Goal: Information Seeking & Learning: Check status

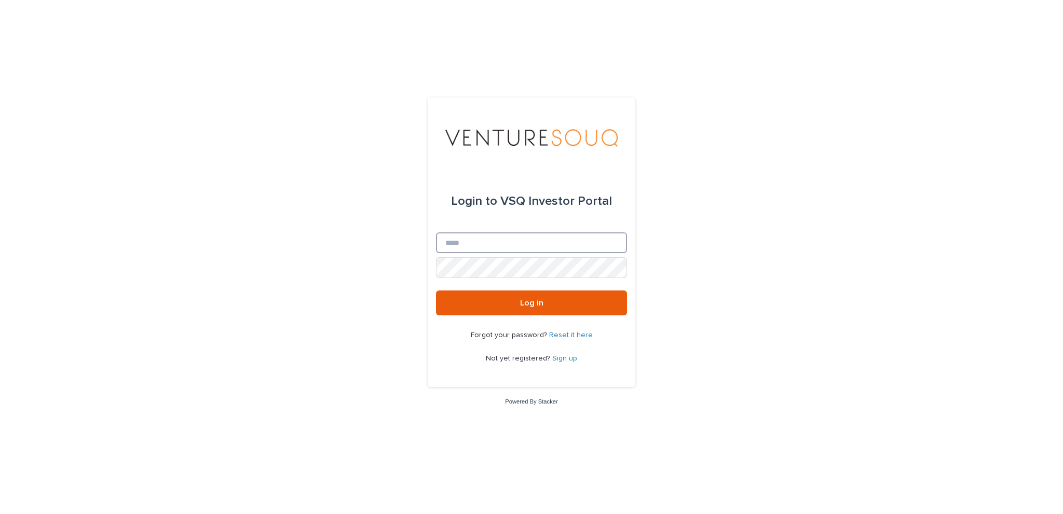
click at [471, 234] on input "Email" at bounding box center [531, 243] width 191 height 21
type input "**********"
click at [436, 291] on button "Log in" at bounding box center [531, 303] width 191 height 25
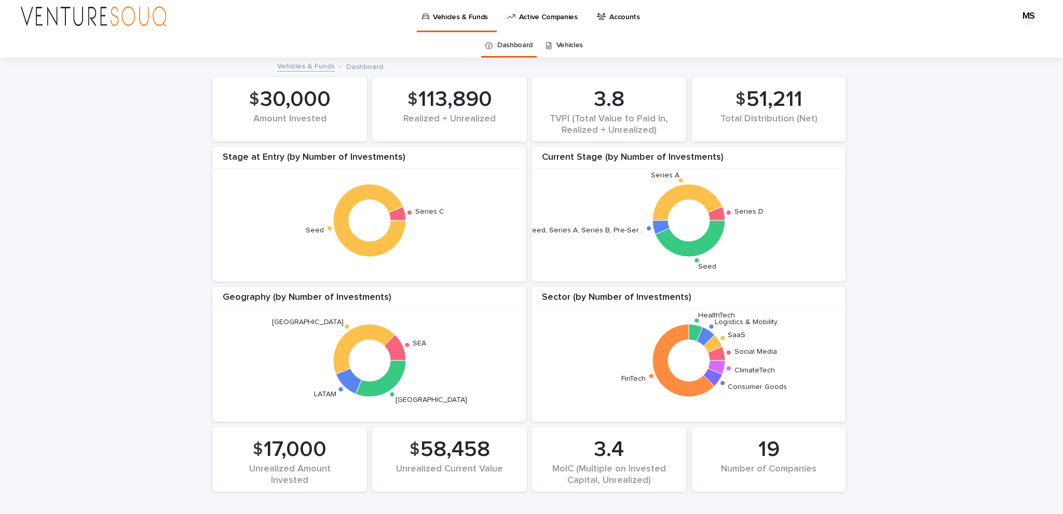
click at [153, 173] on div "3.8 TVPI (Total Value to Paid In, Realized + Unrealized) 19 Number of Companies…" at bounding box center [531, 278] width 1042 height 439
click at [413, 453] on div "$ 58,458" at bounding box center [449, 450] width 119 height 26
click at [715, 217] on icon at bounding box center [716, 214] width 17 height 14
click at [720, 216] on icon at bounding box center [716, 214] width 17 height 14
click at [570, 48] on link "Vehicles" at bounding box center [570, 45] width 27 height 24
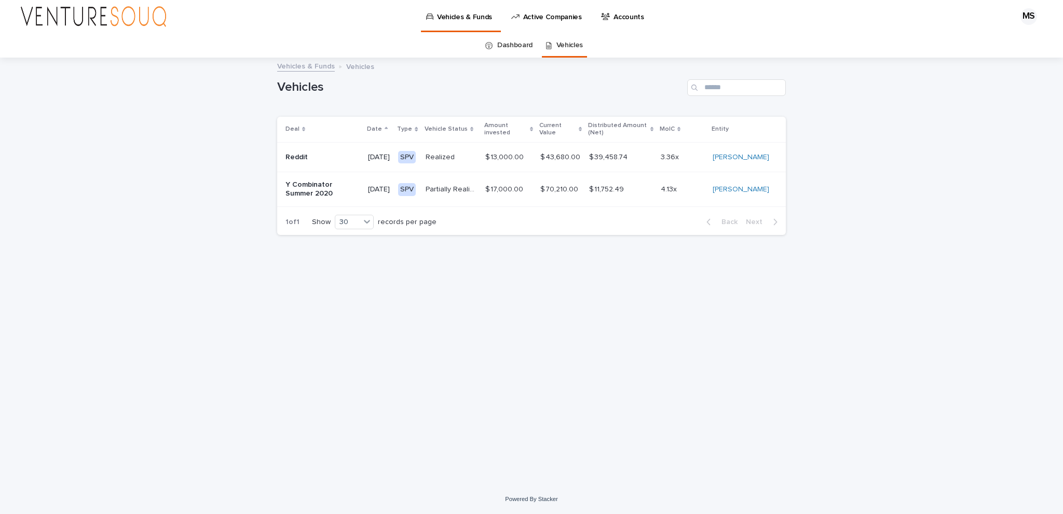
click at [447, 191] on p "Partially Realized" at bounding box center [452, 188] width 53 height 11
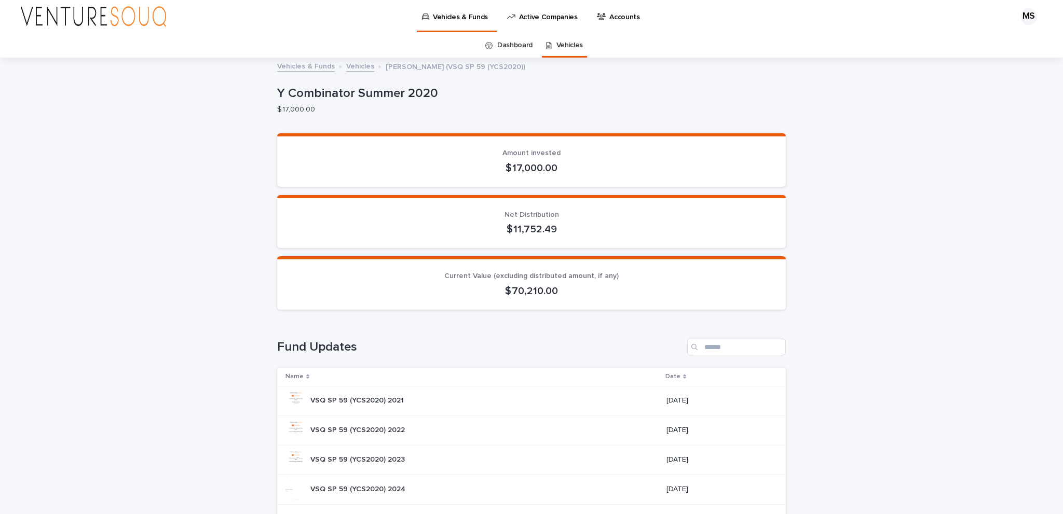
click at [512, 292] on p "$ 70,210.00" at bounding box center [532, 291] width 484 height 12
drag, startPoint x: 513, startPoint y: 291, endPoint x: 507, endPoint y: 290, distance: 5.8
click at [509, 291] on p "$ 70,210.00" at bounding box center [532, 291] width 484 height 12
click at [507, 290] on p "$ 70,210.00" at bounding box center [532, 291] width 484 height 12
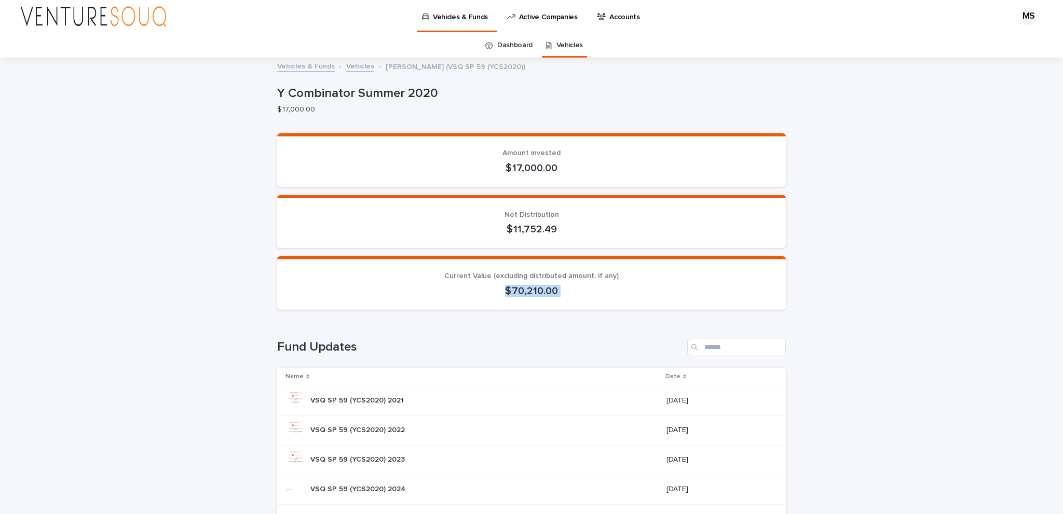
click at [507, 289] on p "$ 70,210.00" at bounding box center [532, 291] width 484 height 12
click at [490, 296] on p "$ 70,210.00" at bounding box center [532, 291] width 484 height 12
click at [480, 274] on span "Current Value (excluding distributed amount, if any)" at bounding box center [531, 276] width 174 height 7
click at [359, 67] on link "Vehicles" at bounding box center [360, 66] width 28 height 12
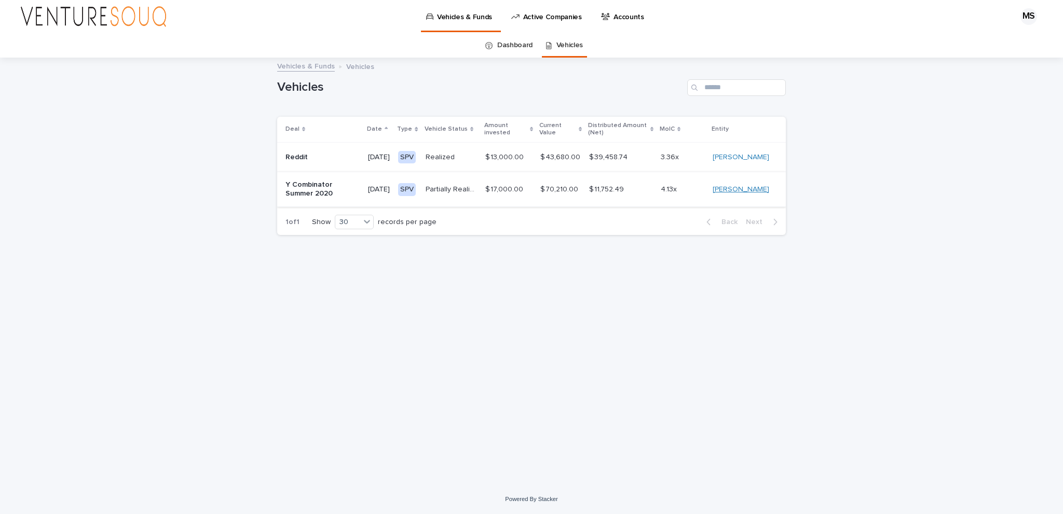
click at [733, 191] on link "Mahmoud Saad" at bounding box center [741, 189] width 57 height 9
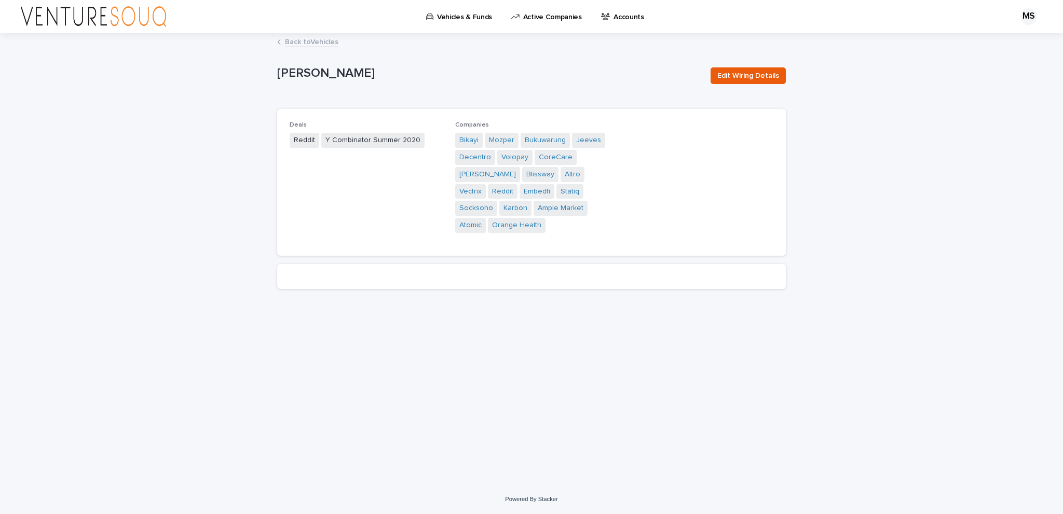
click at [316, 42] on link "Back to Vehicles" at bounding box center [311, 41] width 53 height 12
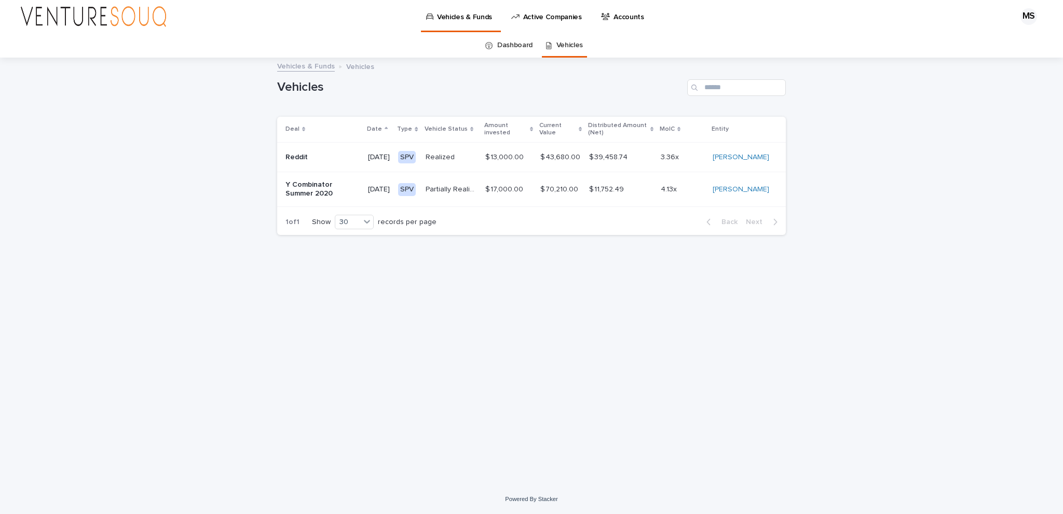
click at [556, 18] on p "Active Companies" at bounding box center [552, 11] width 59 height 22
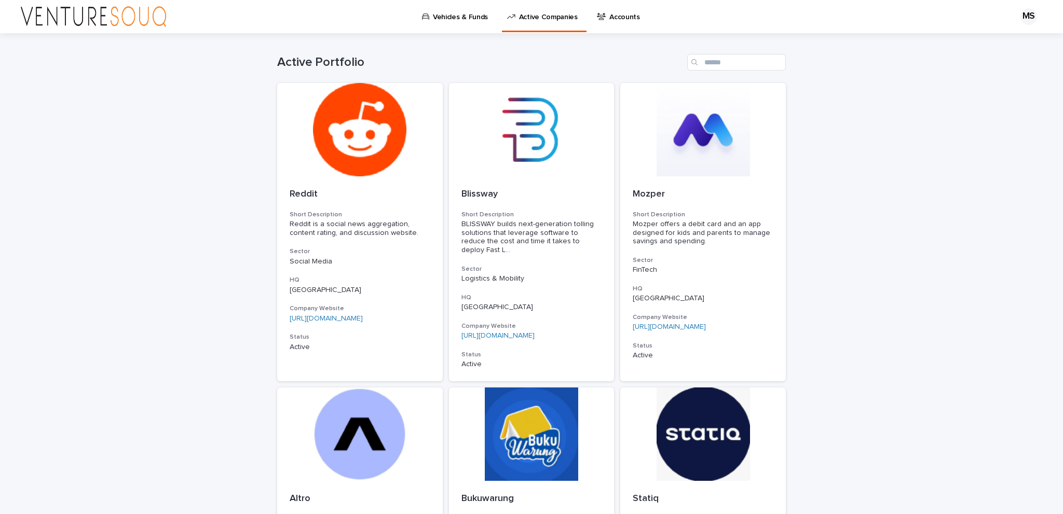
click at [444, 18] on p "Vehicles & Funds" at bounding box center [460, 11] width 55 height 22
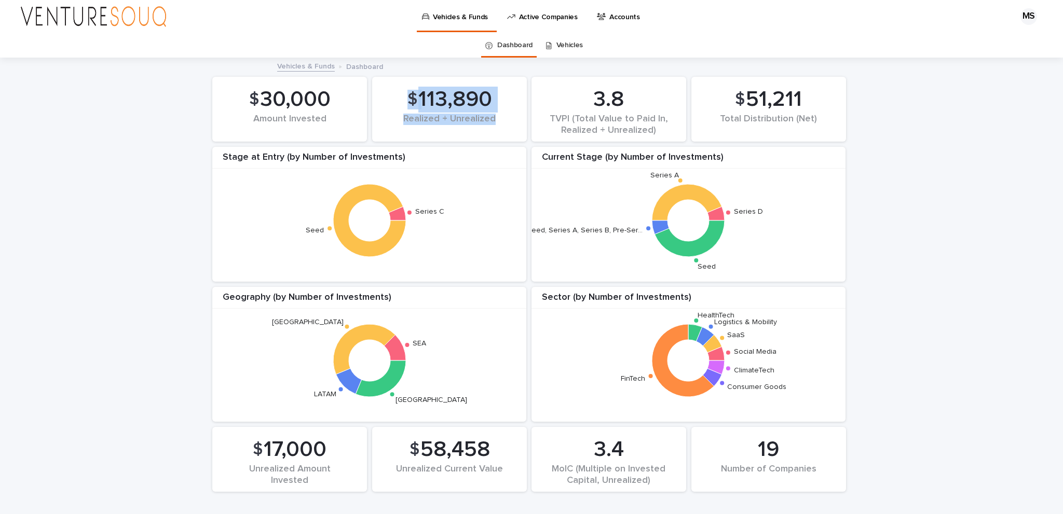
drag, startPoint x: 390, startPoint y: 93, endPoint x: 491, endPoint y: 117, distance: 103.1
click at [491, 117] on div "$ 113,890 Realized + Unrealized" at bounding box center [449, 109] width 144 height 55
click at [491, 117] on div "Realized + Unrealized" at bounding box center [449, 125] width 119 height 22
click at [550, 46] on div "Vehicles" at bounding box center [564, 45] width 37 height 24
click at [559, 43] on link "Vehicles" at bounding box center [570, 45] width 27 height 24
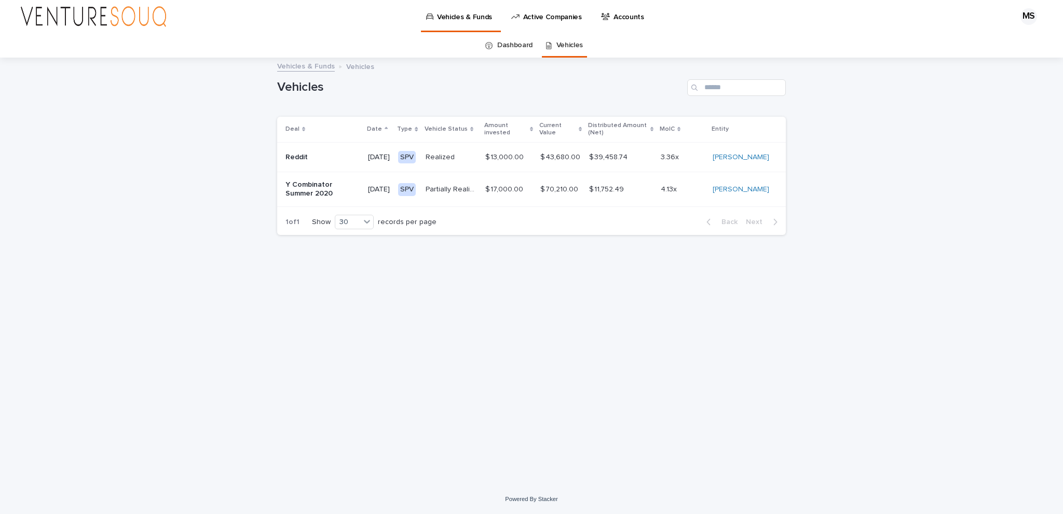
click at [325, 189] on p "Y Combinator Summer 2020" at bounding box center [323, 190] width 74 height 18
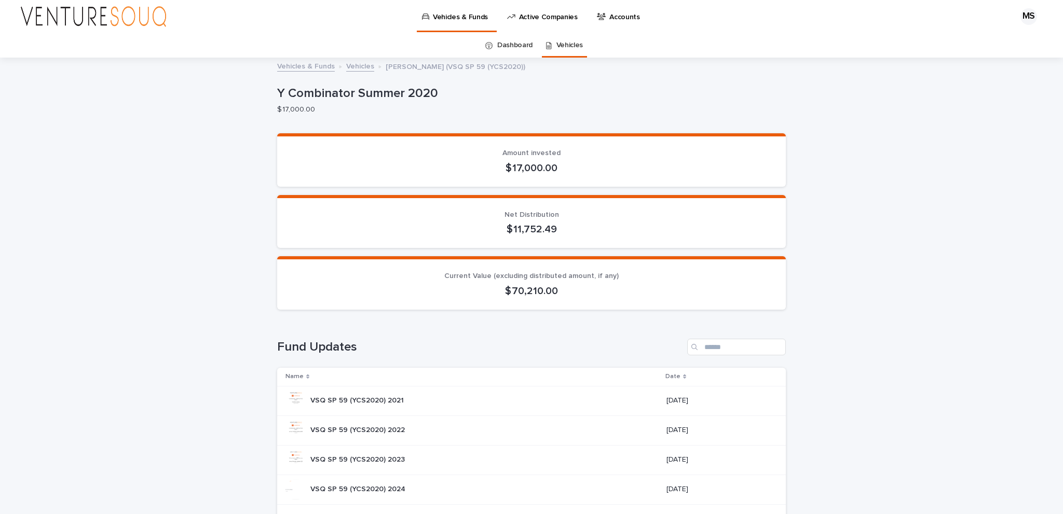
click at [609, 16] on p "Accounts" at bounding box center [624, 11] width 31 height 22
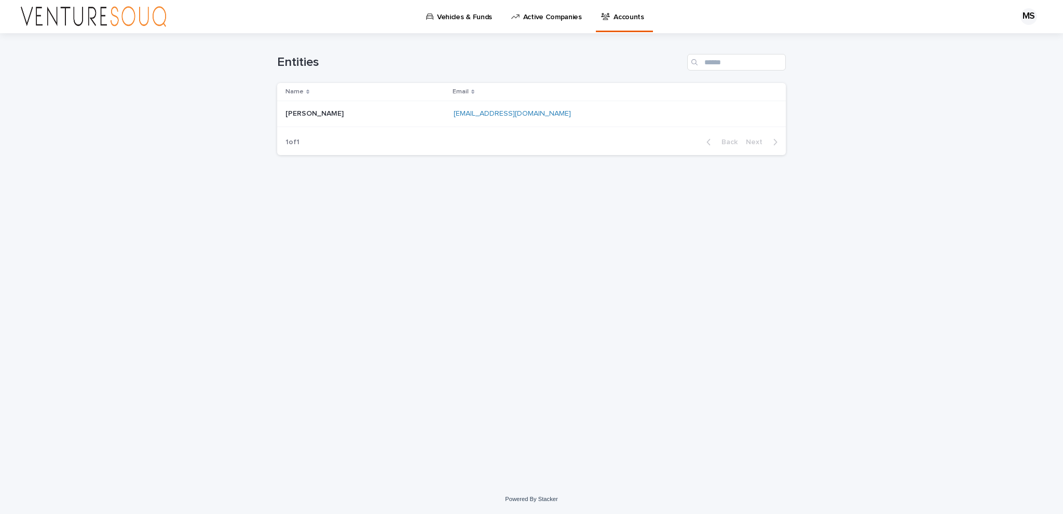
click at [455, 16] on p "Vehicles & Funds" at bounding box center [464, 11] width 55 height 22
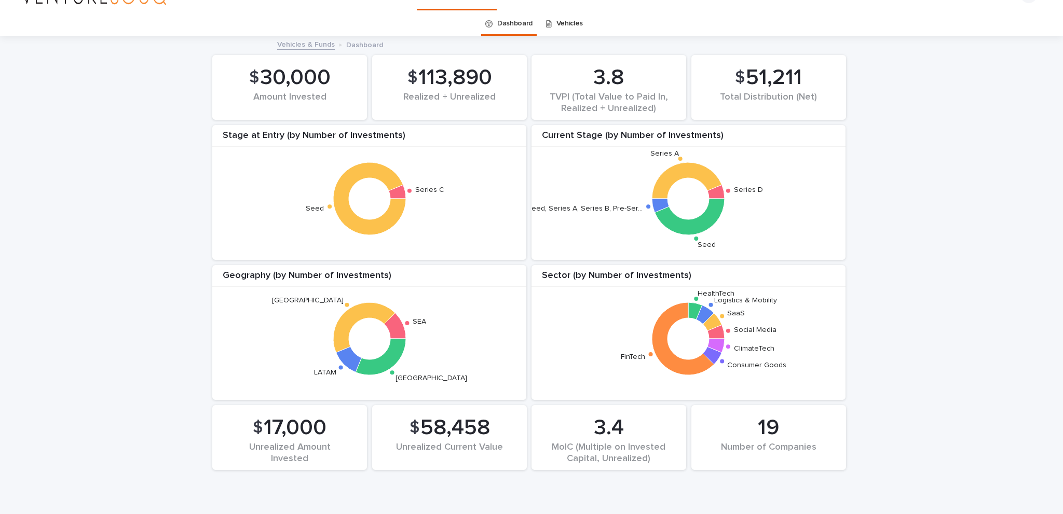
scroll to position [52, 0]
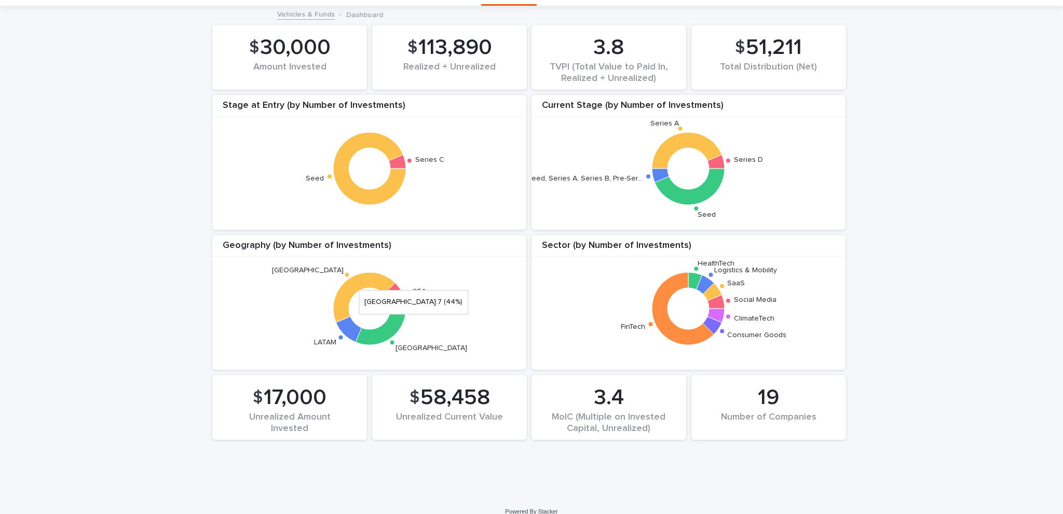
click at [360, 279] on icon at bounding box center [364, 298] width 62 height 50
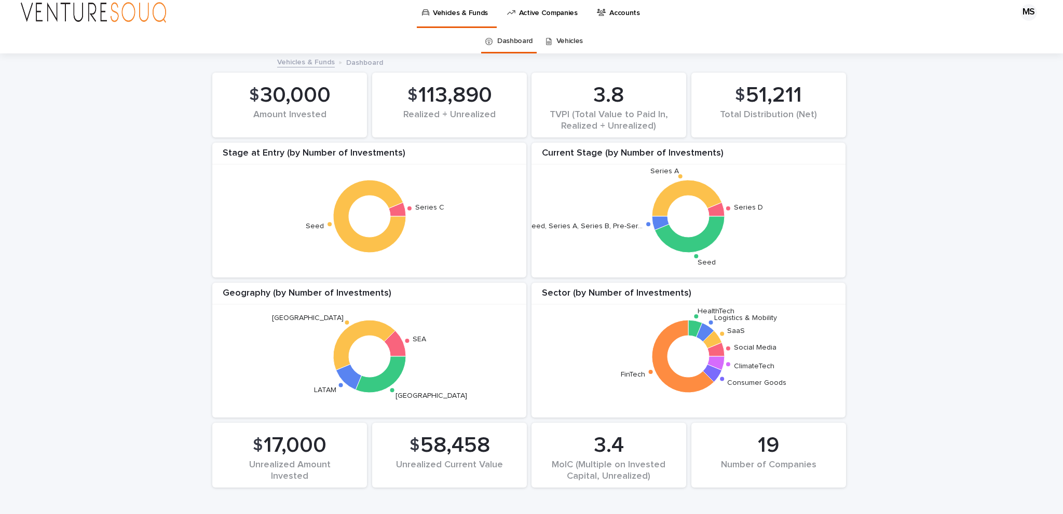
scroll to position [0, 0]
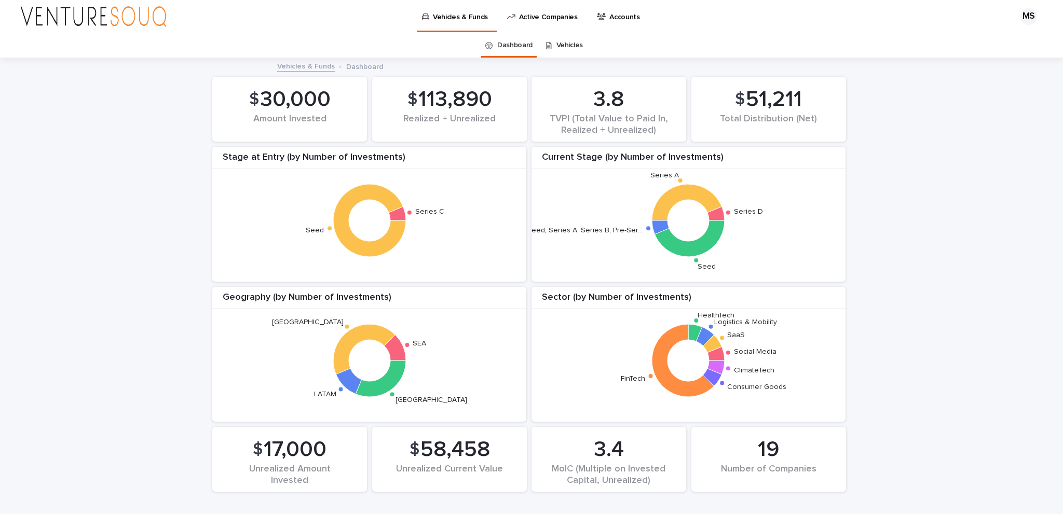
click at [547, 42] on icon at bounding box center [549, 45] width 6 height 7
click at [557, 43] on link "Vehicles" at bounding box center [570, 45] width 27 height 24
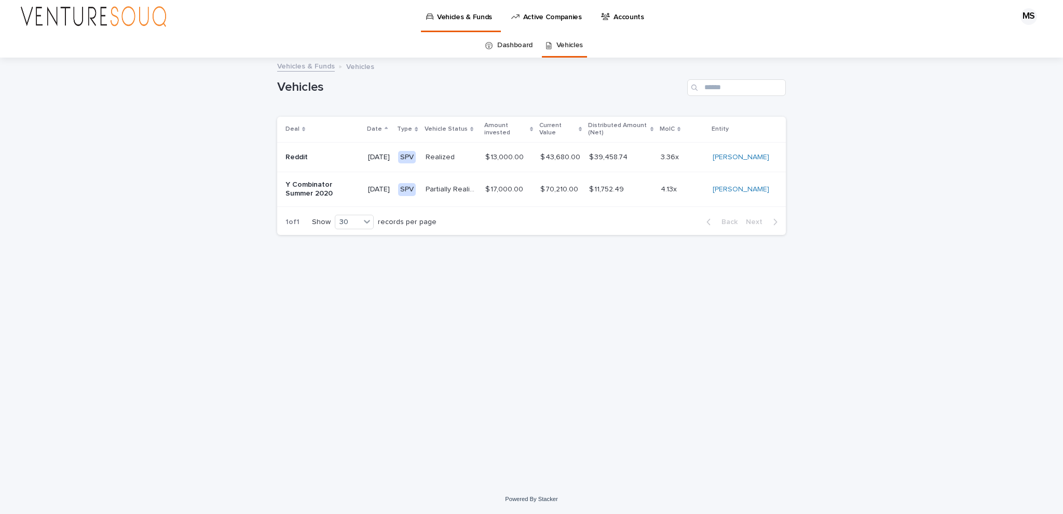
click at [438, 192] on td "Partially Realized Partially Realized" at bounding box center [452, 189] width 60 height 35
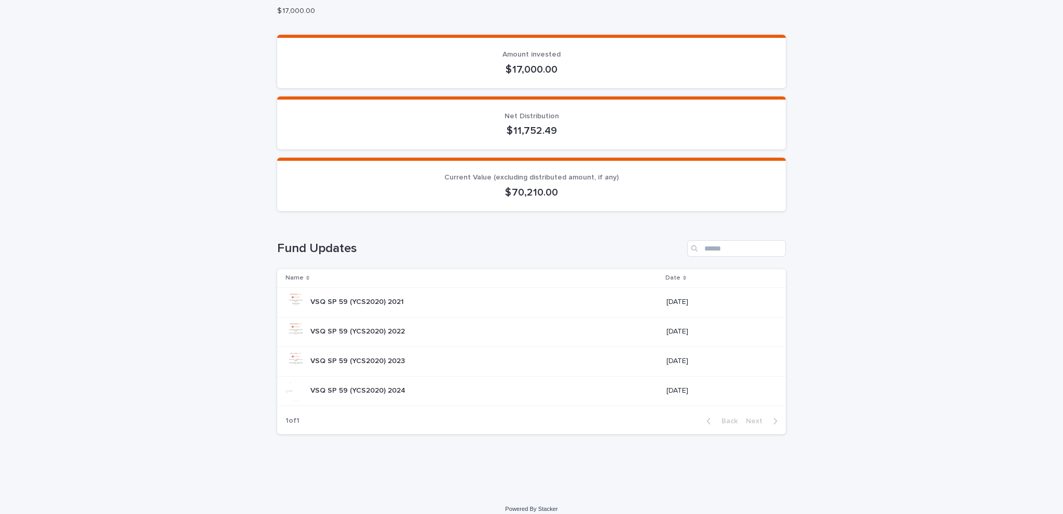
scroll to position [106, 0]
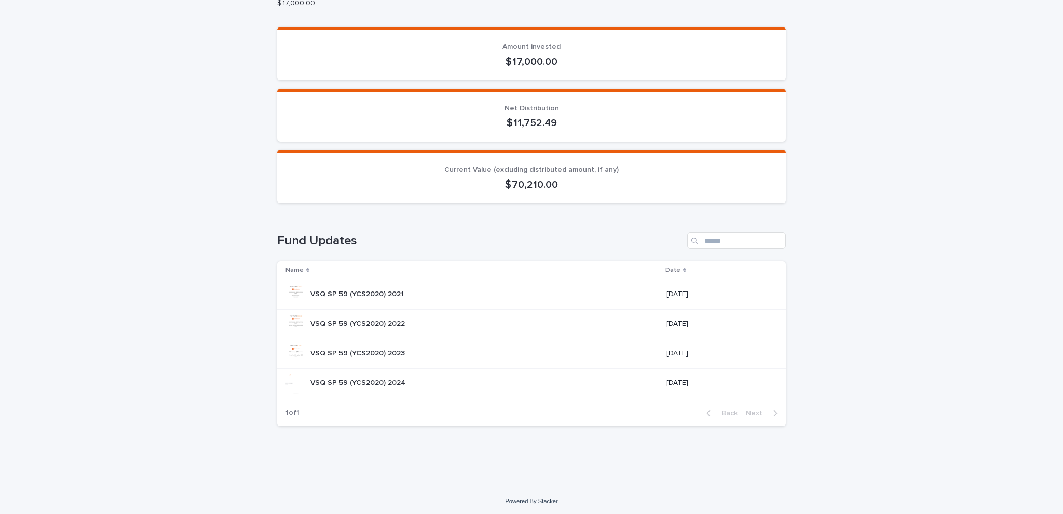
click at [387, 381] on p "VSQ SP 59 (YCS2020) 2024" at bounding box center [358, 382] width 97 height 11
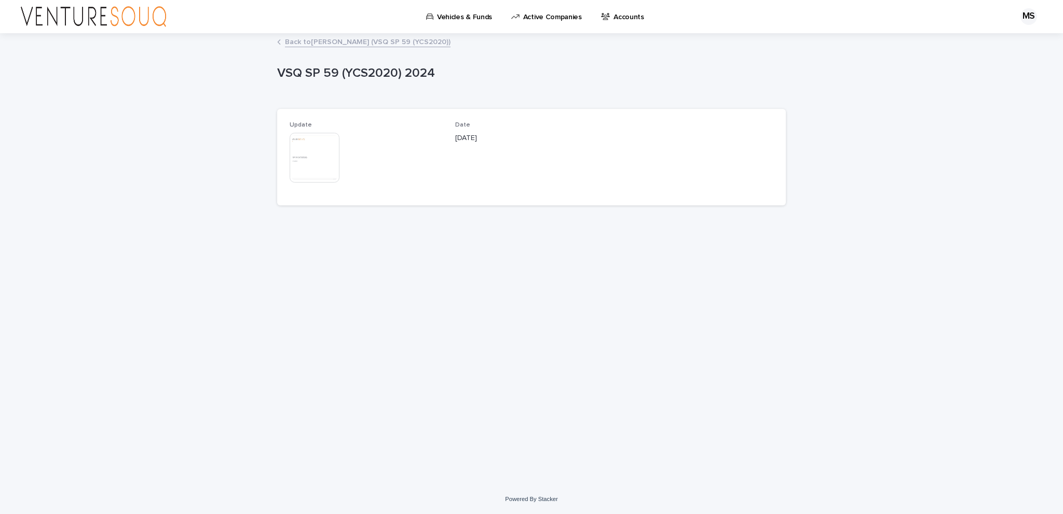
click at [318, 178] on img at bounding box center [315, 158] width 50 height 50
click at [397, 37] on link "Back to [PERSON_NAME] (VSQ SP 59 (YCS2020))" at bounding box center [368, 41] width 166 height 12
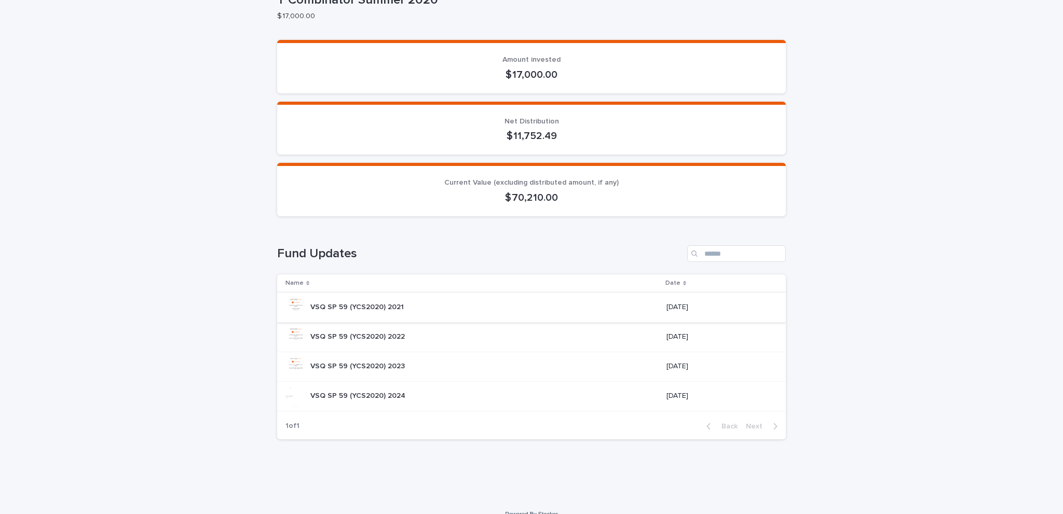
scroll to position [106, 0]
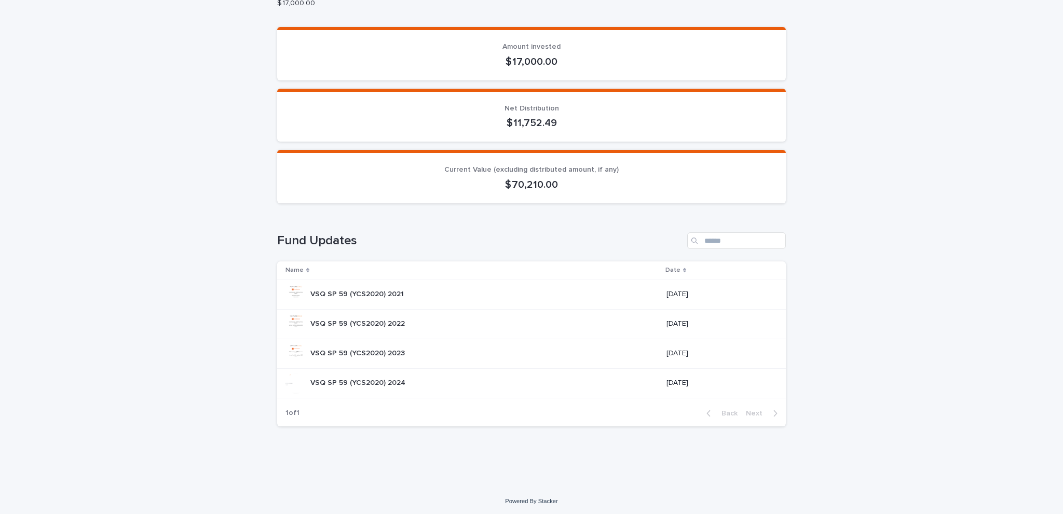
click at [369, 384] on p "VSQ SP 59 (YCS2020) 2024" at bounding box center [358, 382] width 97 height 11
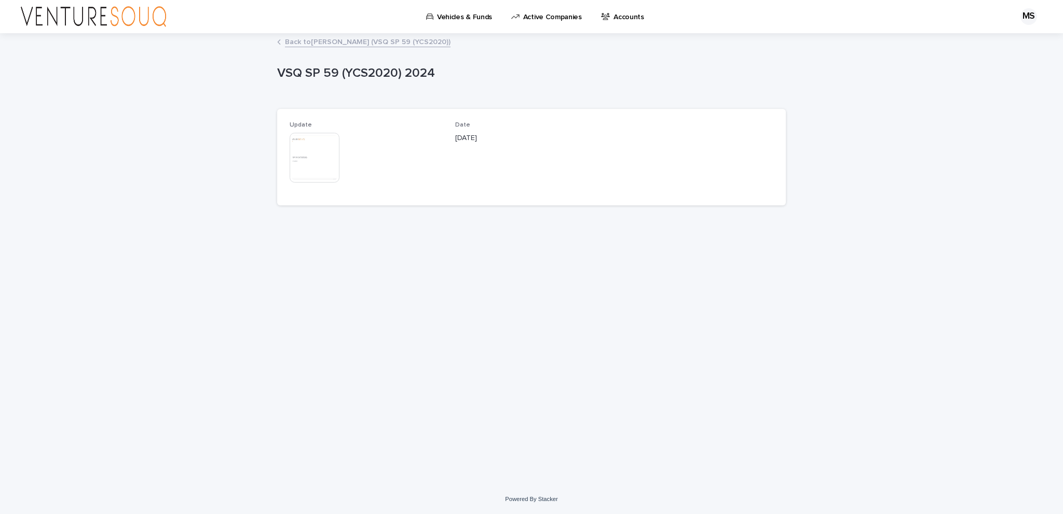
click at [320, 156] on img at bounding box center [315, 158] width 50 height 50
